Goal: Information Seeking & Learning: Learn about a topic

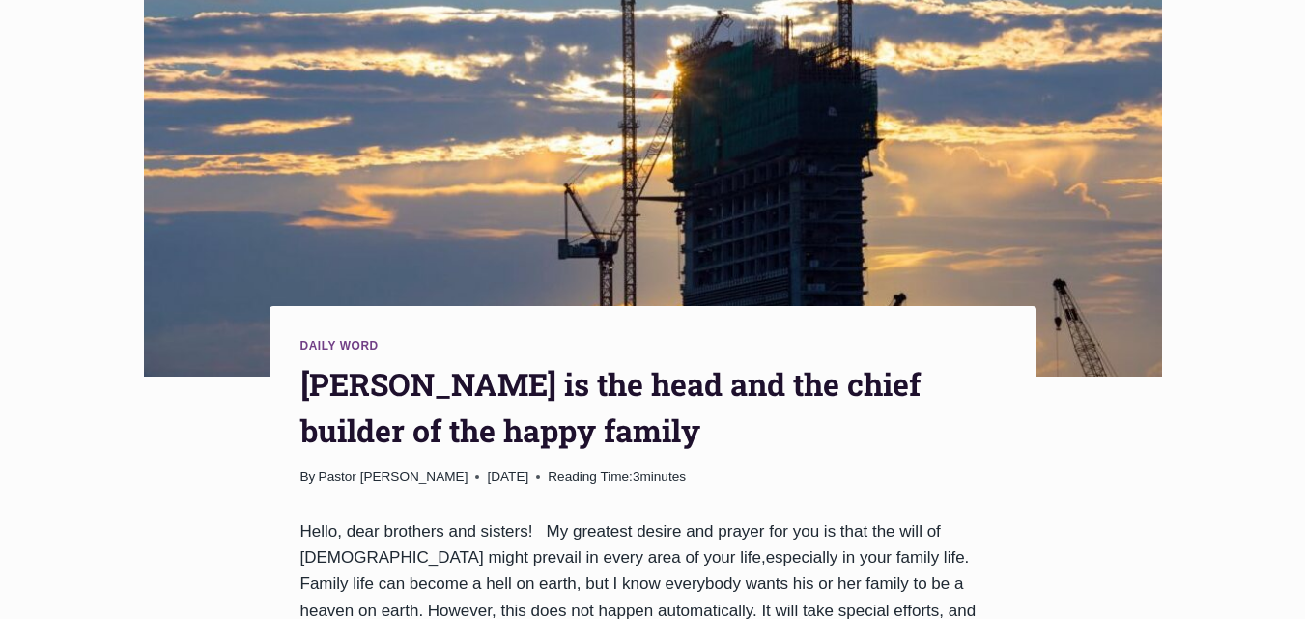
scroll to position [97, 0]
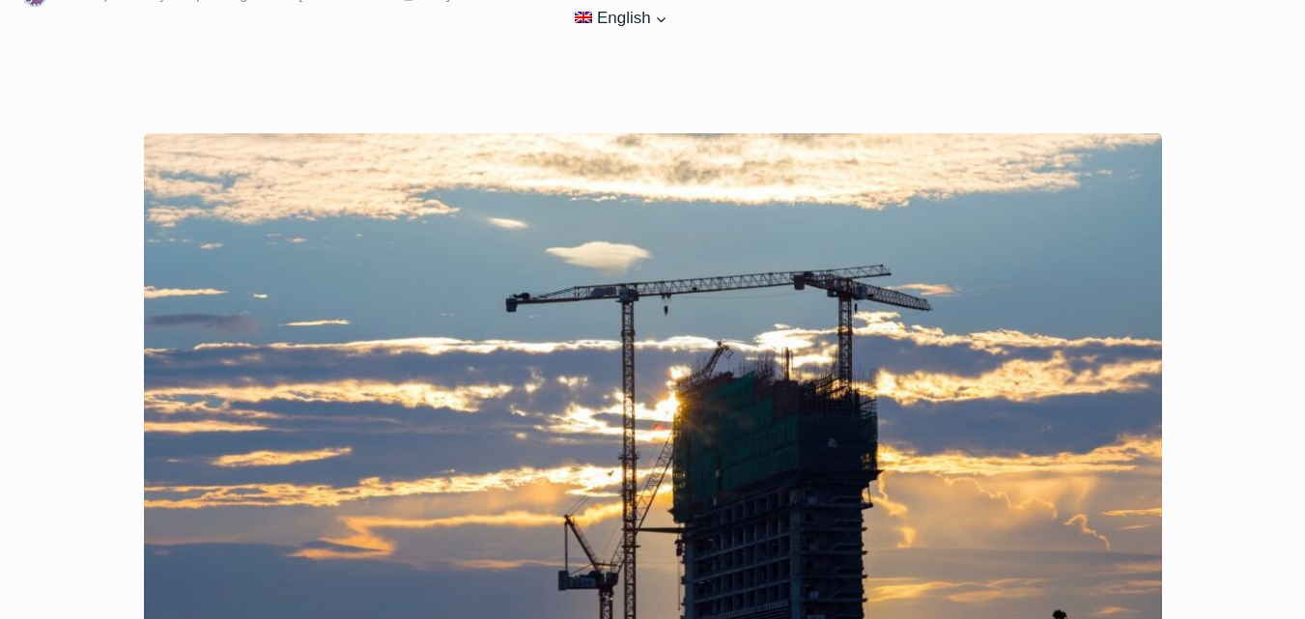
drag, startPoint x: 140, startPoint y: 27, endPoint x: 1219, endPoint y: 140, distance: 1085.2
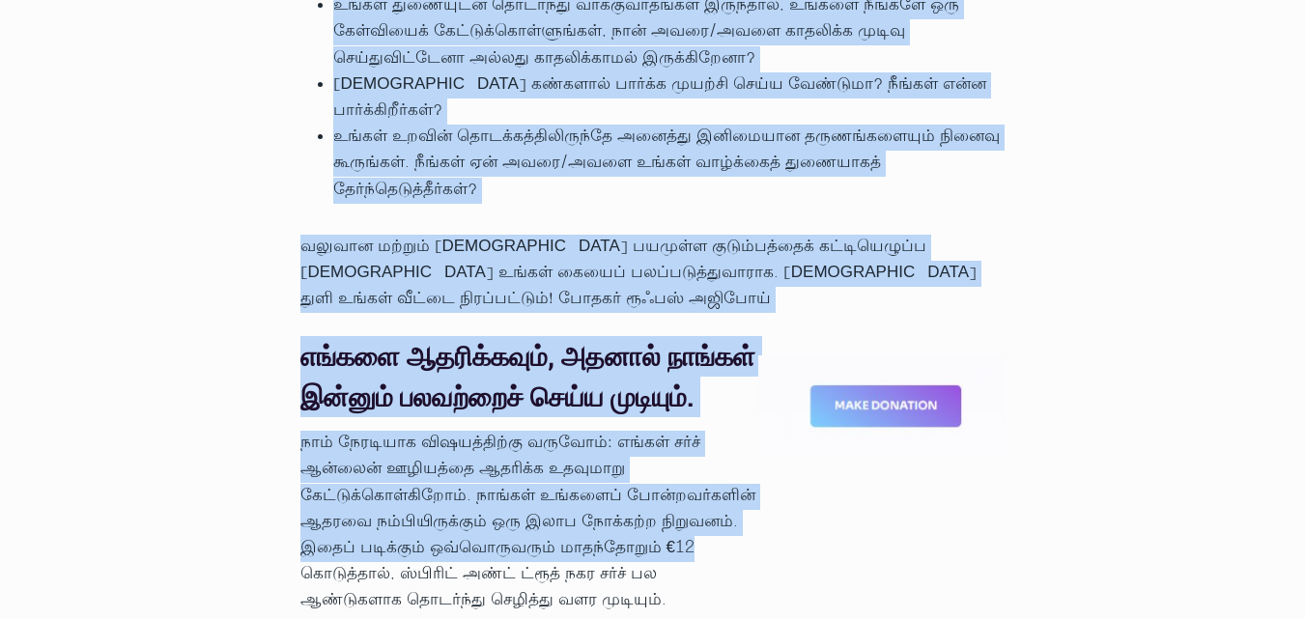
scroll to position [2335, 0]
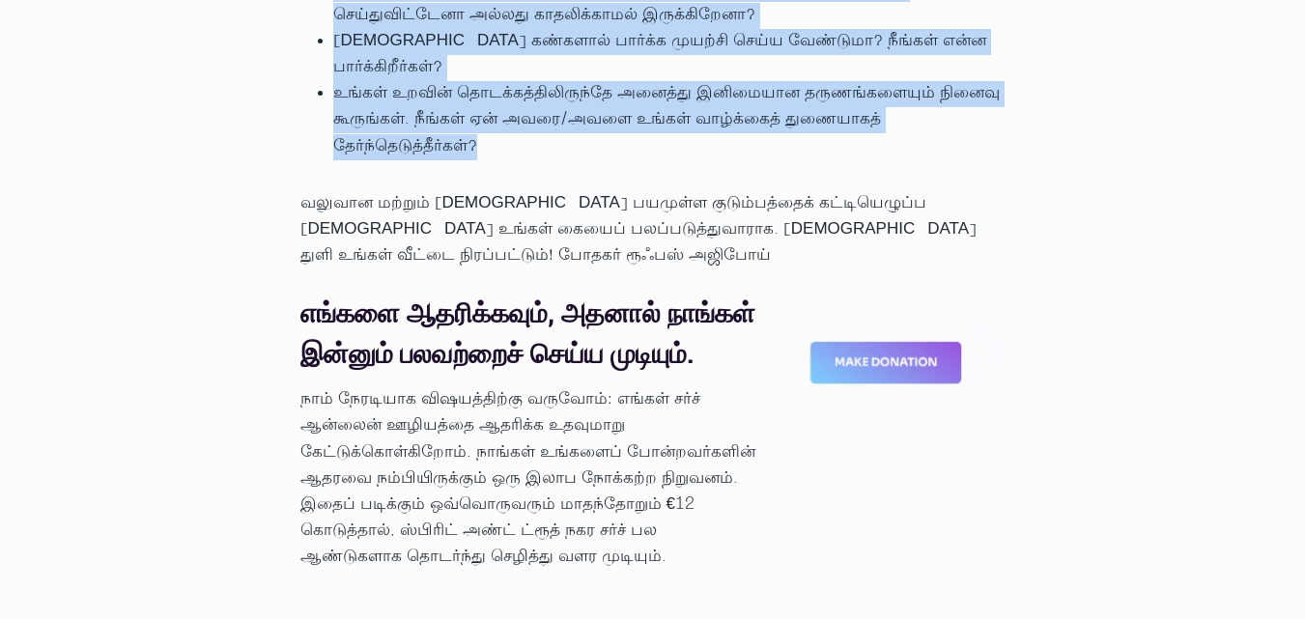
drag, startPoint x: 300, startPoint y: 160, endPoint x: 709, endPoint y: 215, distance: 412.4
copy div "loிi்d்sிaாc aுeுs்do்eிt் inைutாlaுe், doைmைa் en்adைm்vாquாnoுe் ulேlு niுa்e…"
